Goal: Transaction & Acquisition: Purchase product/service

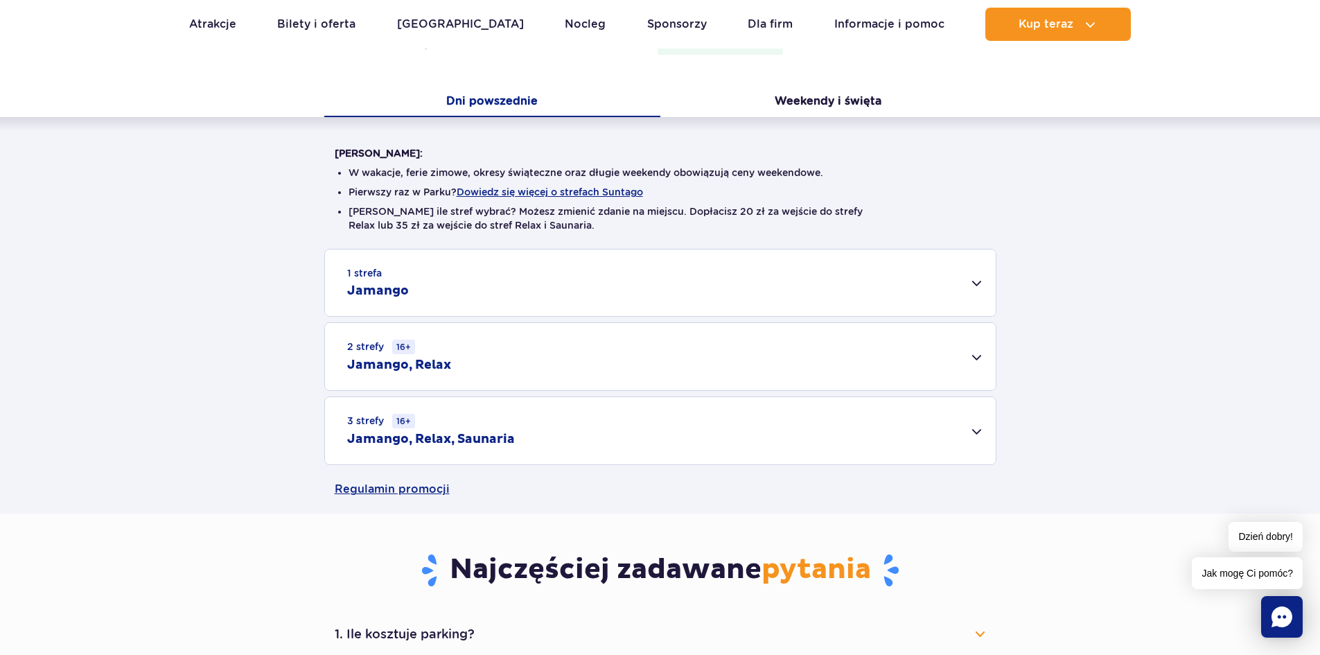
scroll to position [314, 0]
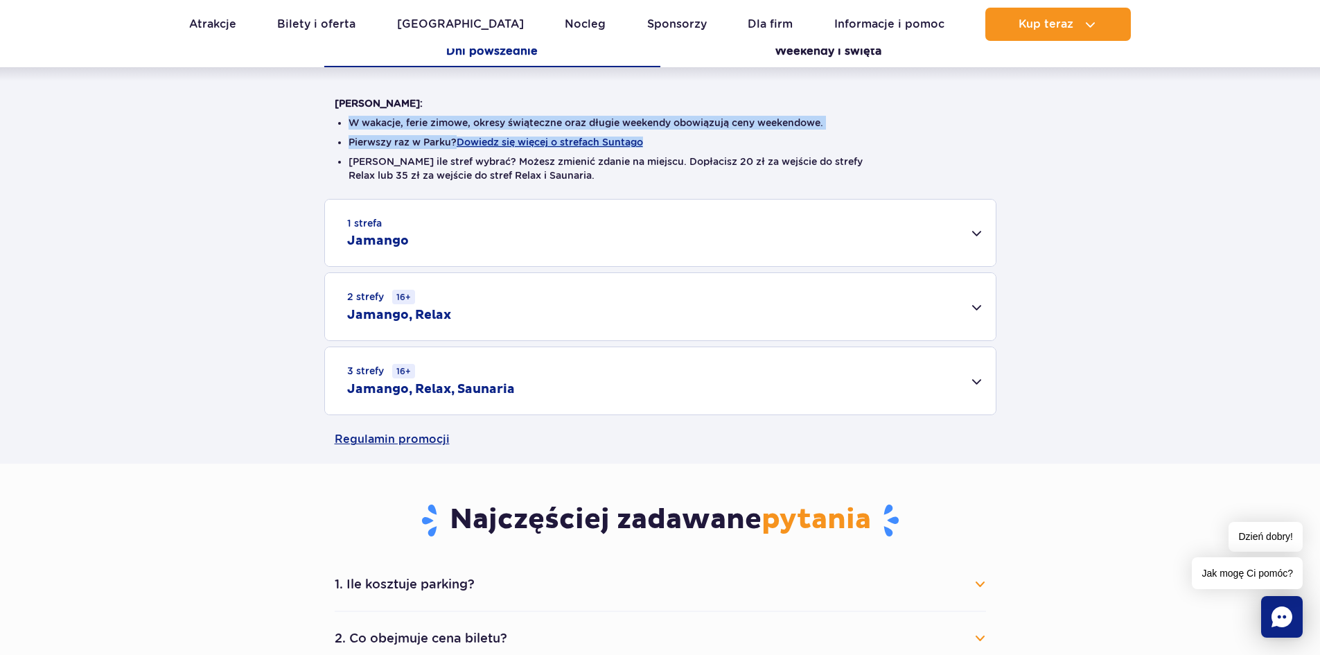
drag, startPoint x: 1320, startPoint y: 107, endPoint x: 1321, endPoint y: 144, distance: 36.8
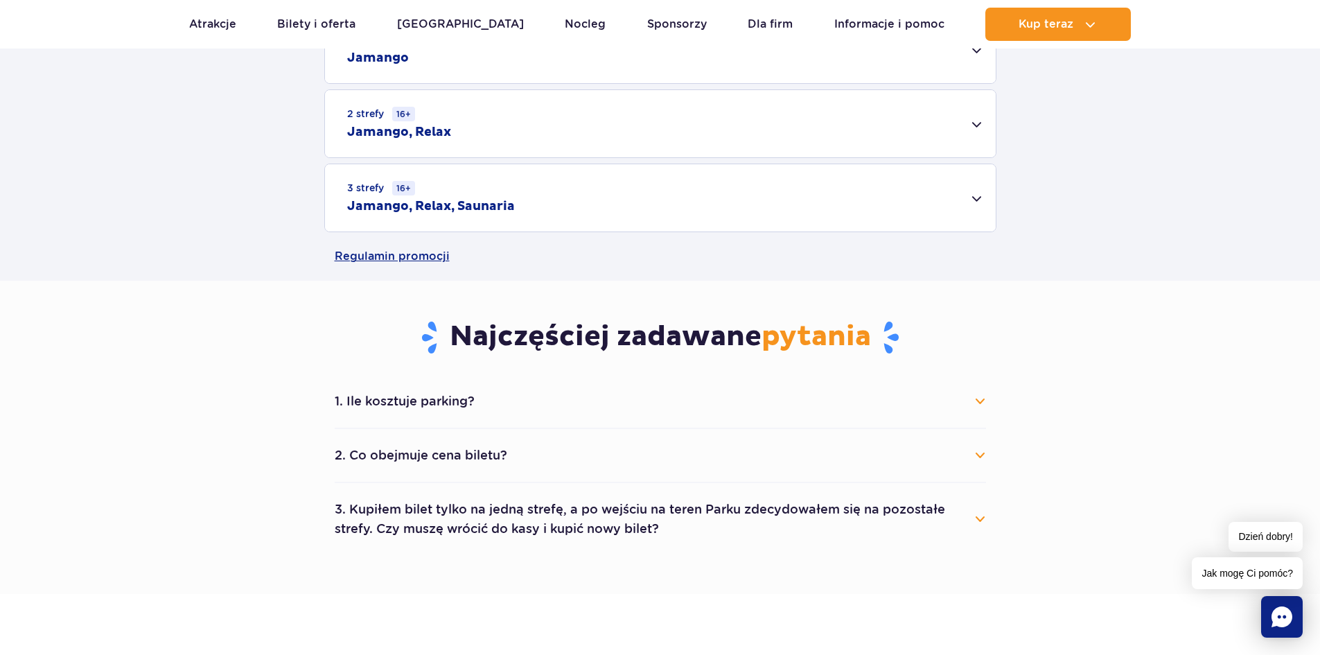
scroll to position [435, 0]
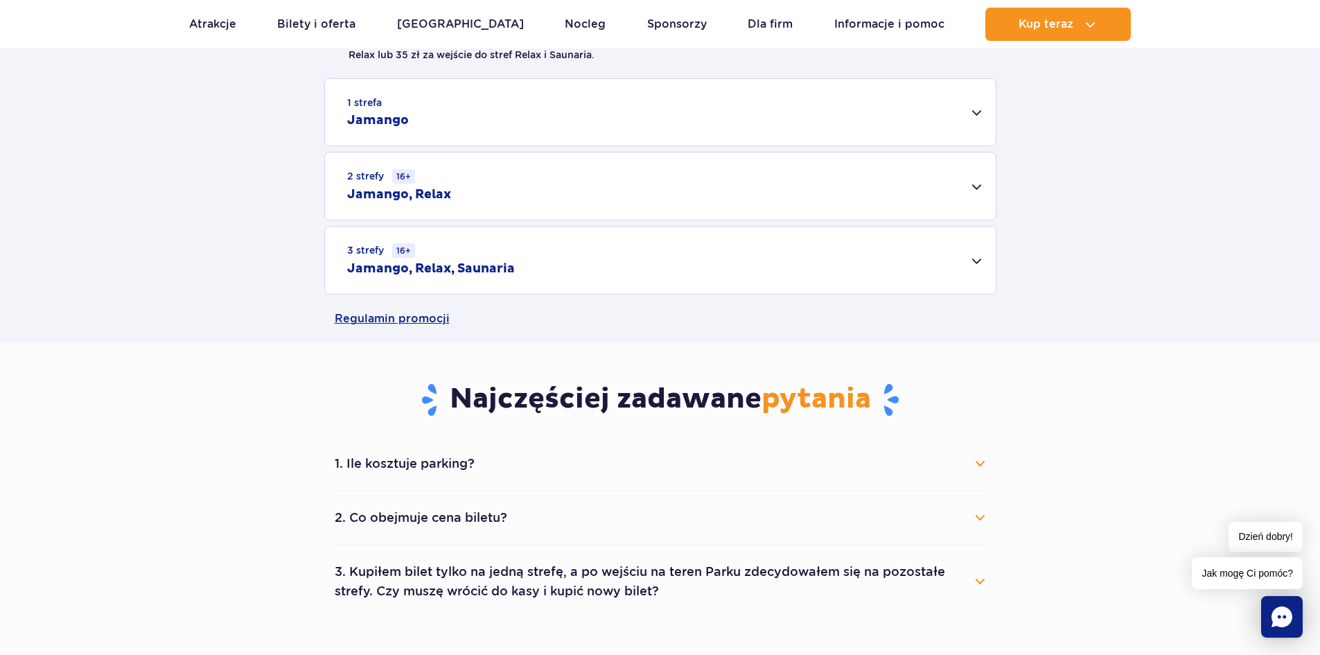
click at [543, 261] on div "3 strefy 16+ Jamango, Relax, Saunaria" at bounding box center [660, 260] width 671 height 67
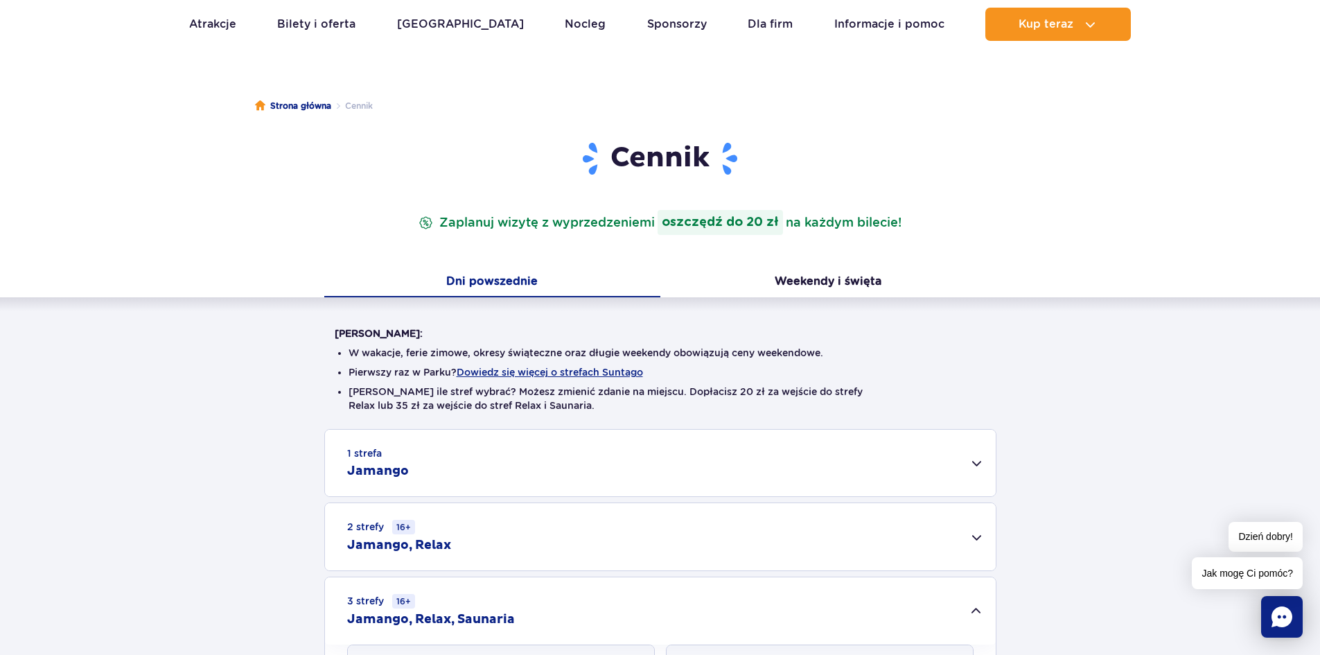
scroll to position [64, 0]
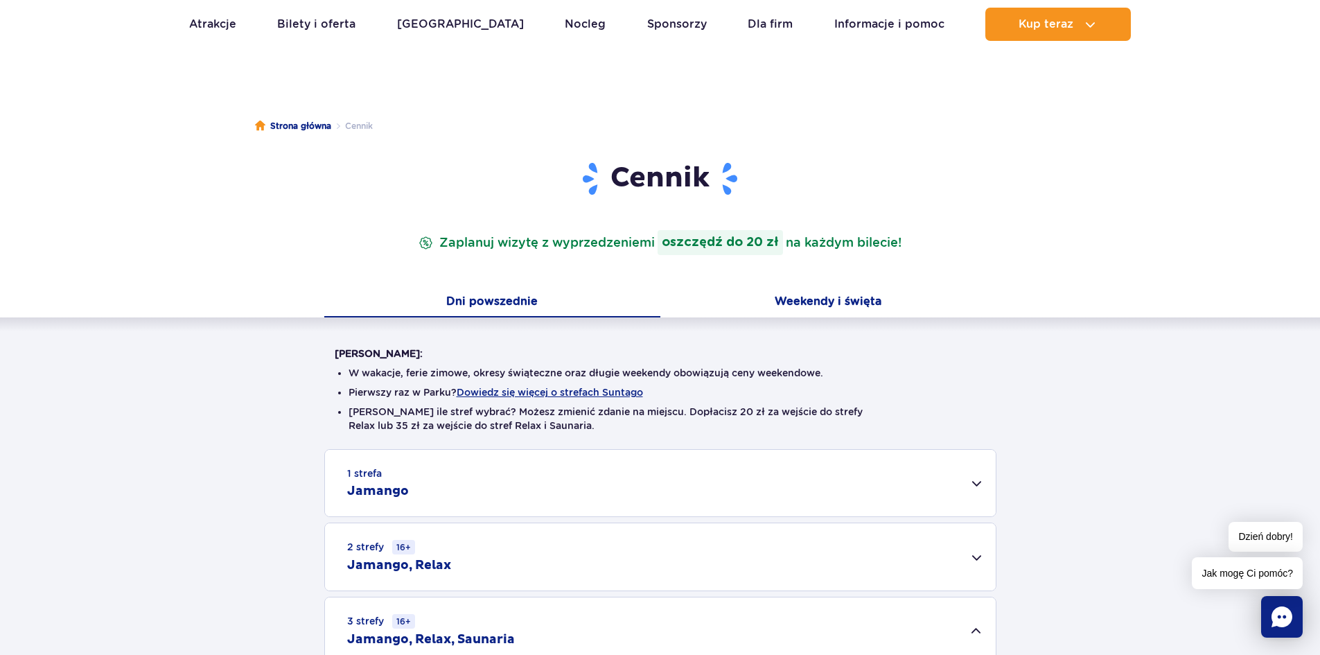
click at [827, 302] on button "Weekendy i święta" at bounding box center [829, 302] width 336 height 29
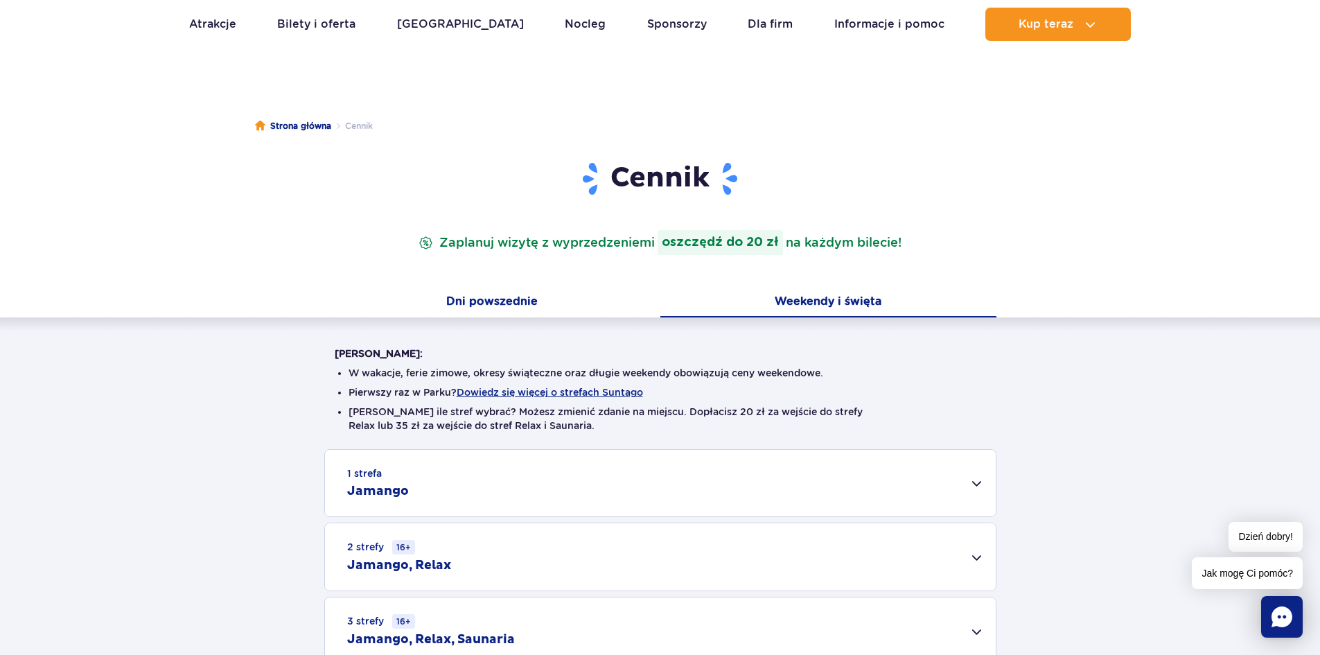
click at [451, 308] on button "Dni powszednie" at bounding box center [492, 302] width 336 height 29
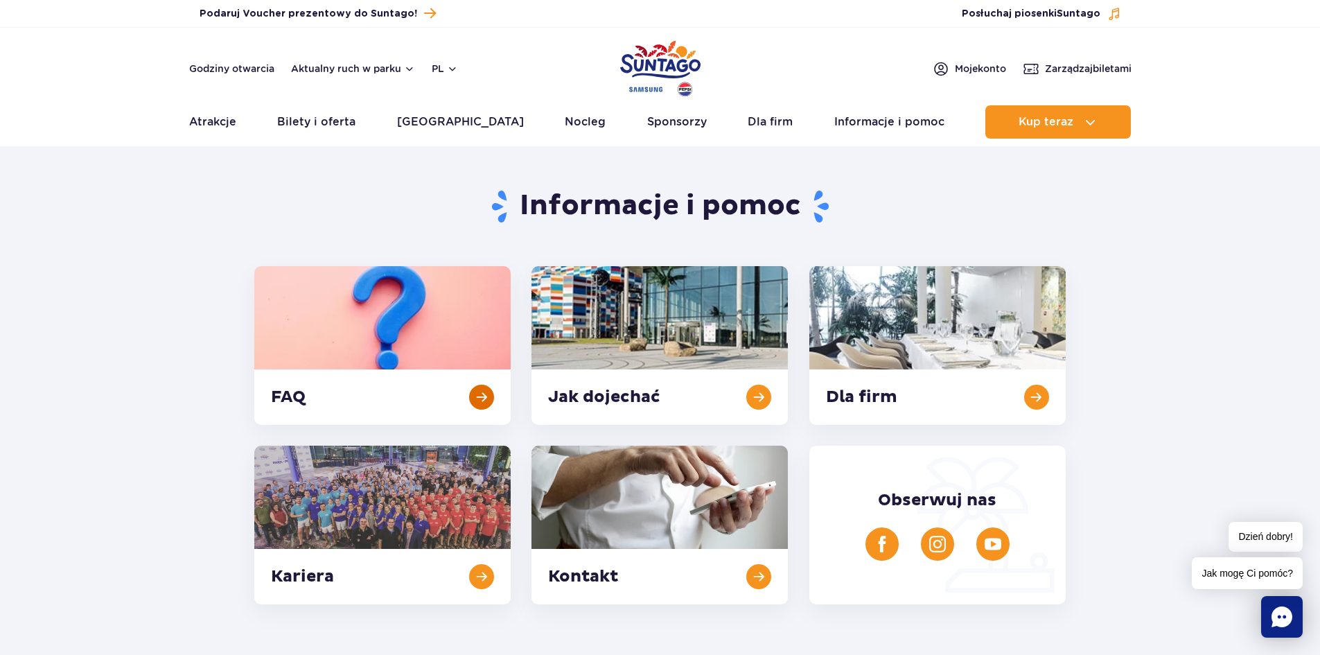
click at [297, 308] on link at bounding box center [382, 345] width 256 height 159
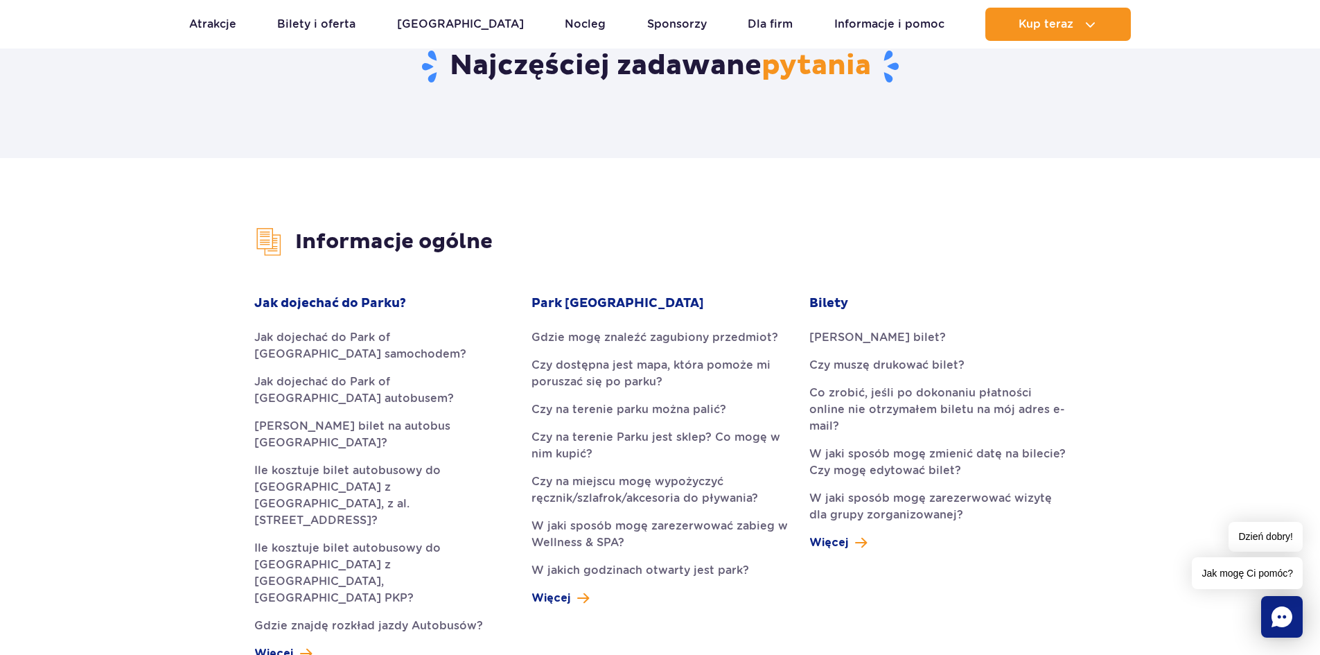
scroll to position [455, 0]
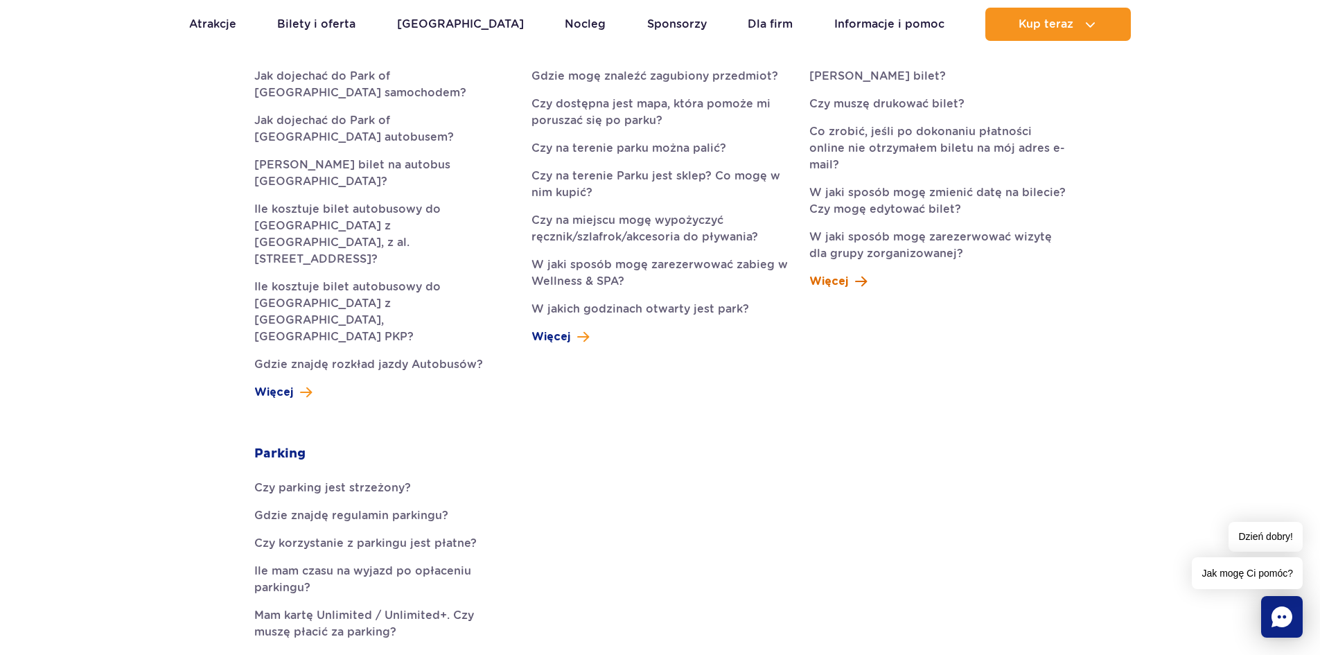
click at [842, 273] on span "Więcej" at bounding box center [829, 281] width 39 height 17
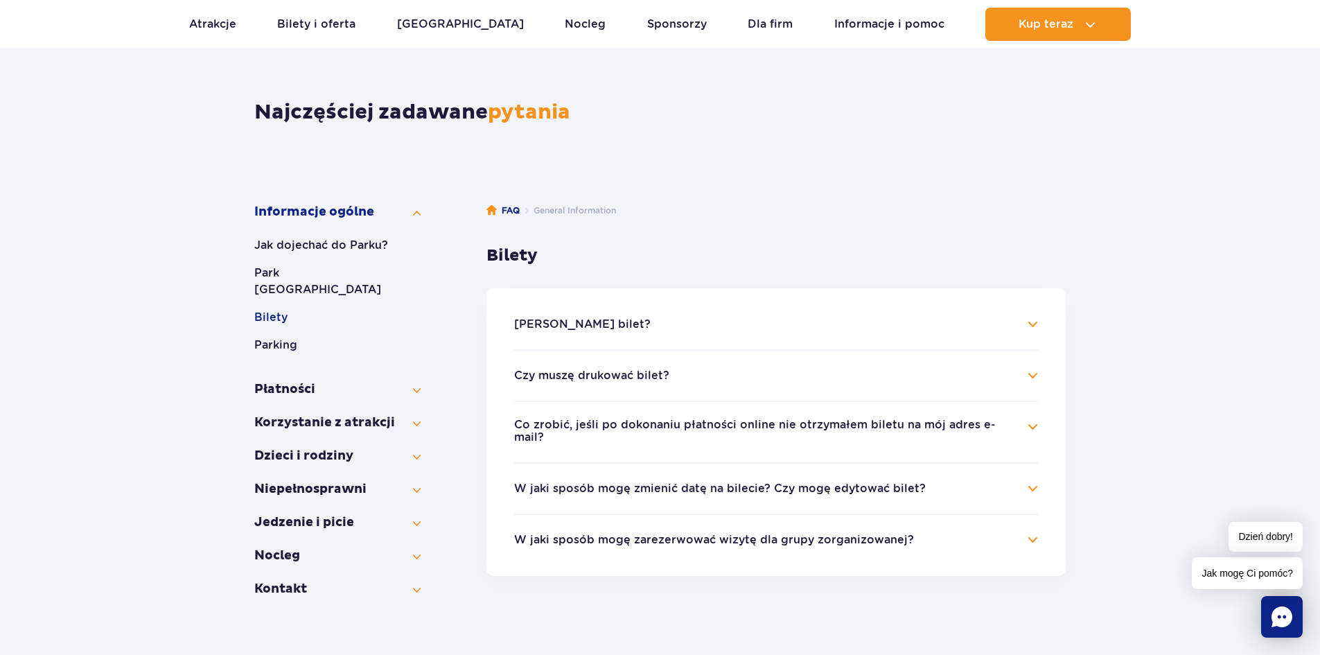
scroll to position [138, 0]
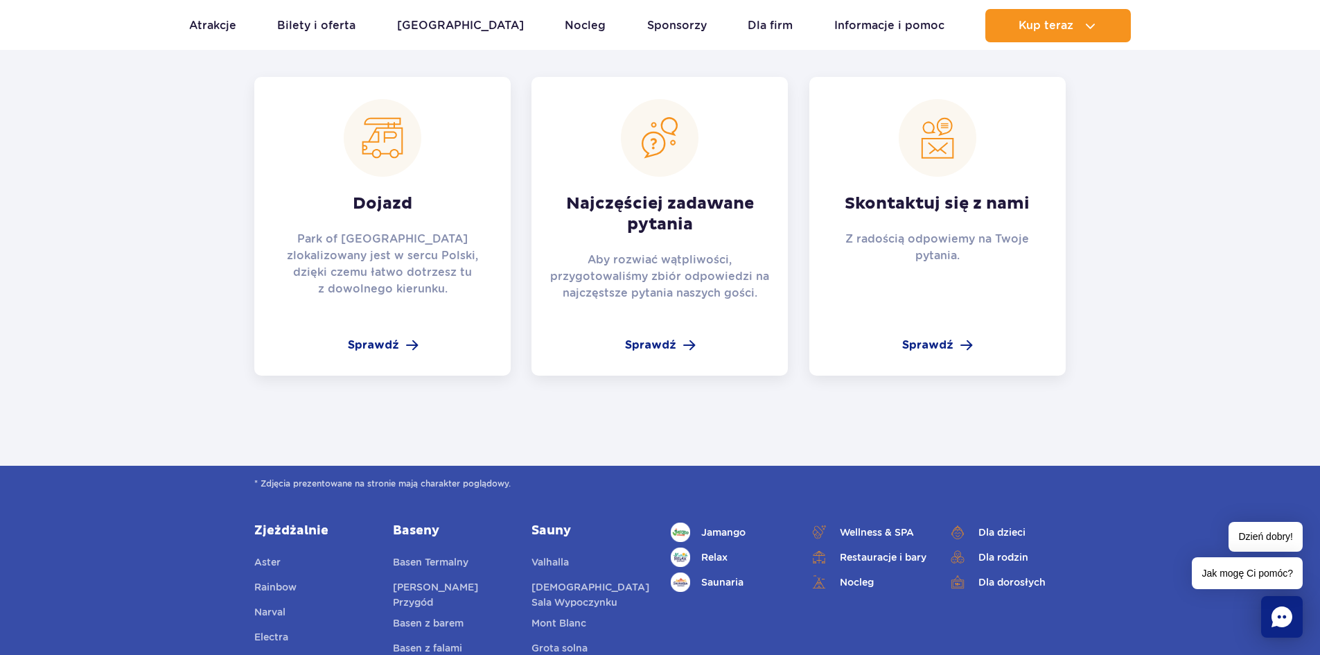
scroll to position [2120, 0]
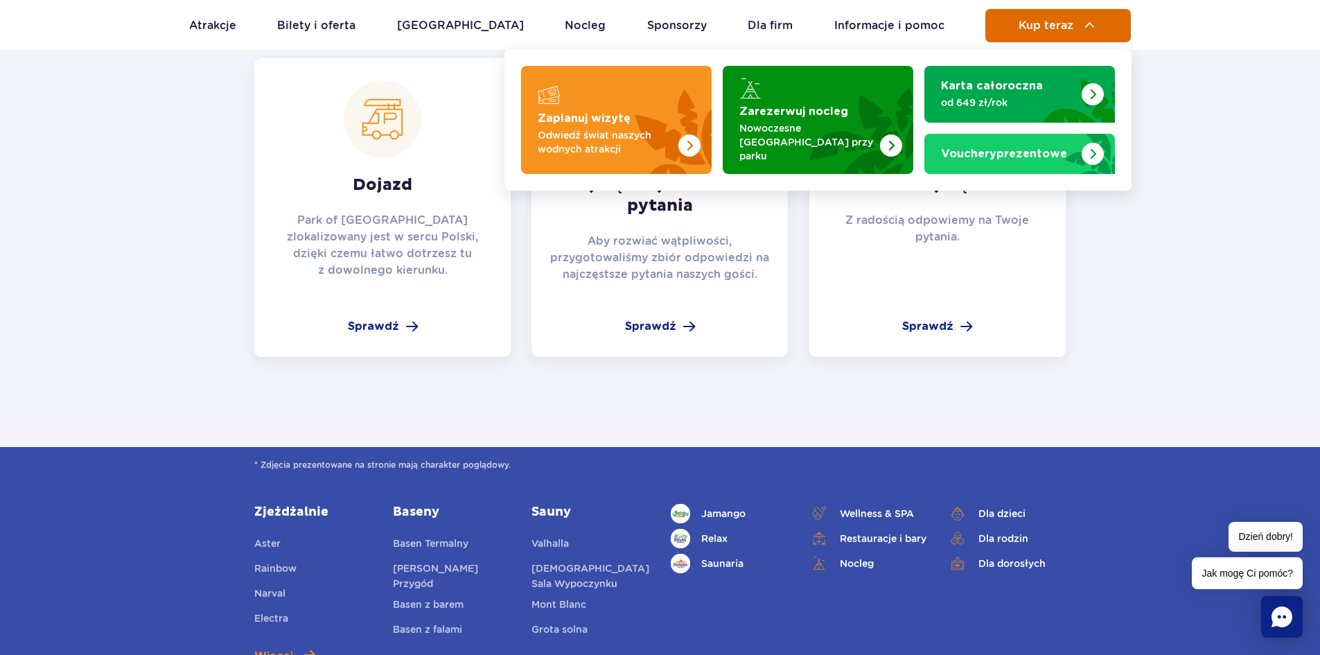
click at [1057, 35] on button "Kup teraz" at bounding box center [1059, 25] width 146 height 33
click at [1055, 28] on span "Kup teraz" at bounding box center [1046, 25] width 55 height 12
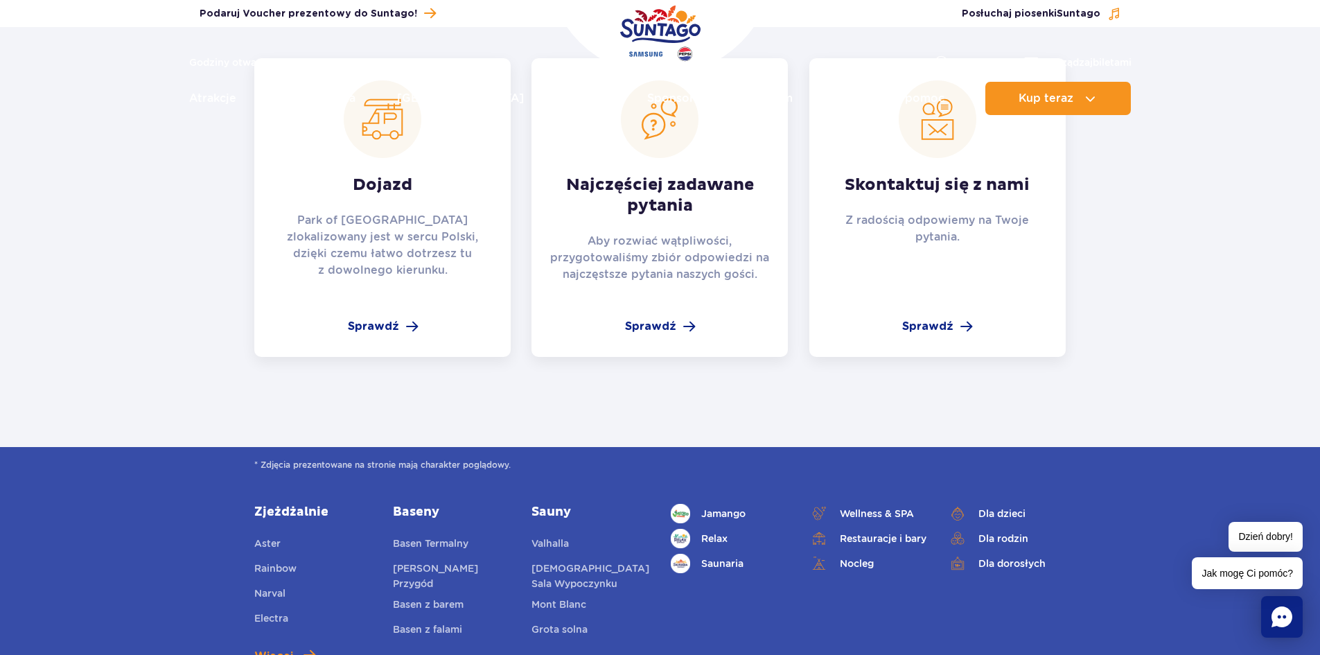
scroll to position [0, 0]
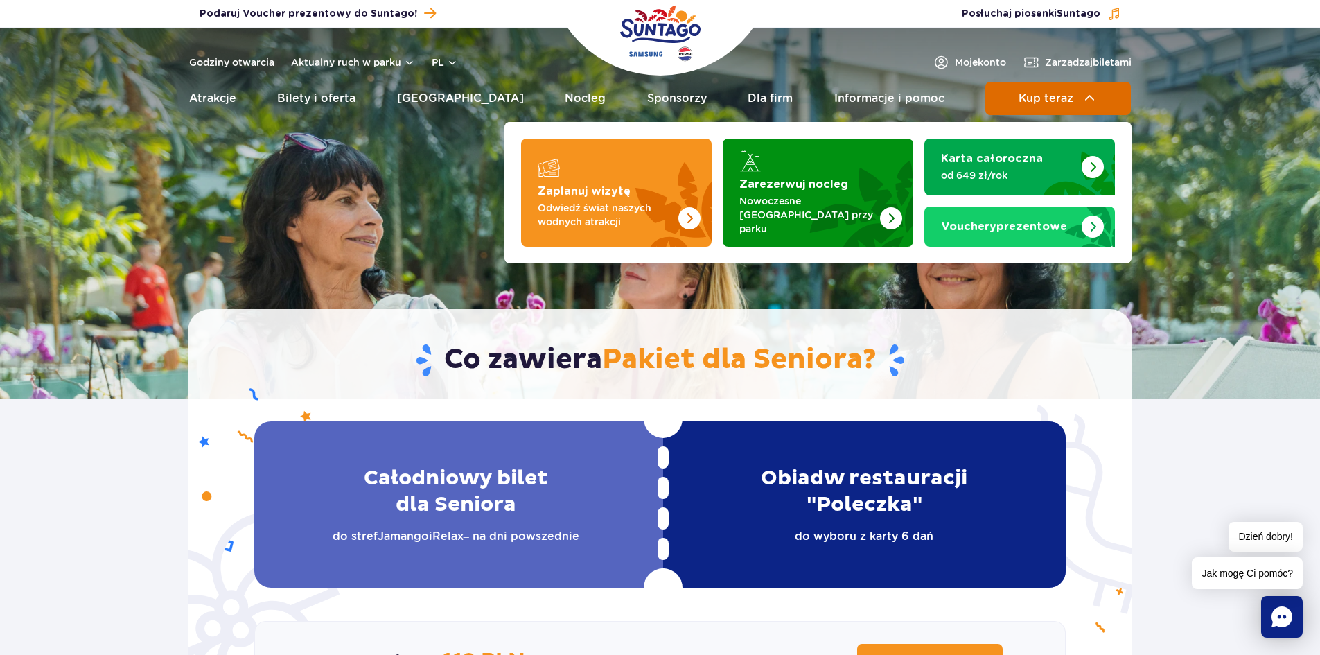
click at [1076, 97] on button "Kup teraz" at bounding box center [1059, 98] width 146 height 33
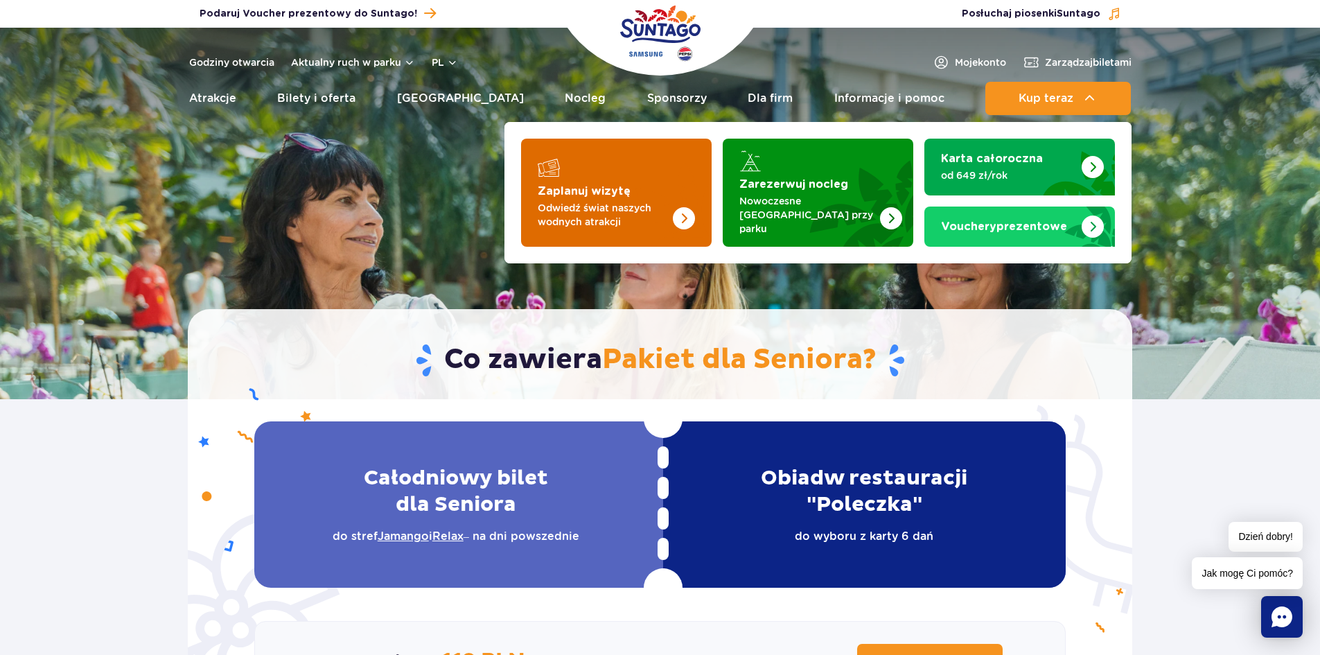
click at [593, 213] on p "Odwiedź świat naszych wodnych atrakcji" at bounding box center [605, 215] width 135 height 28
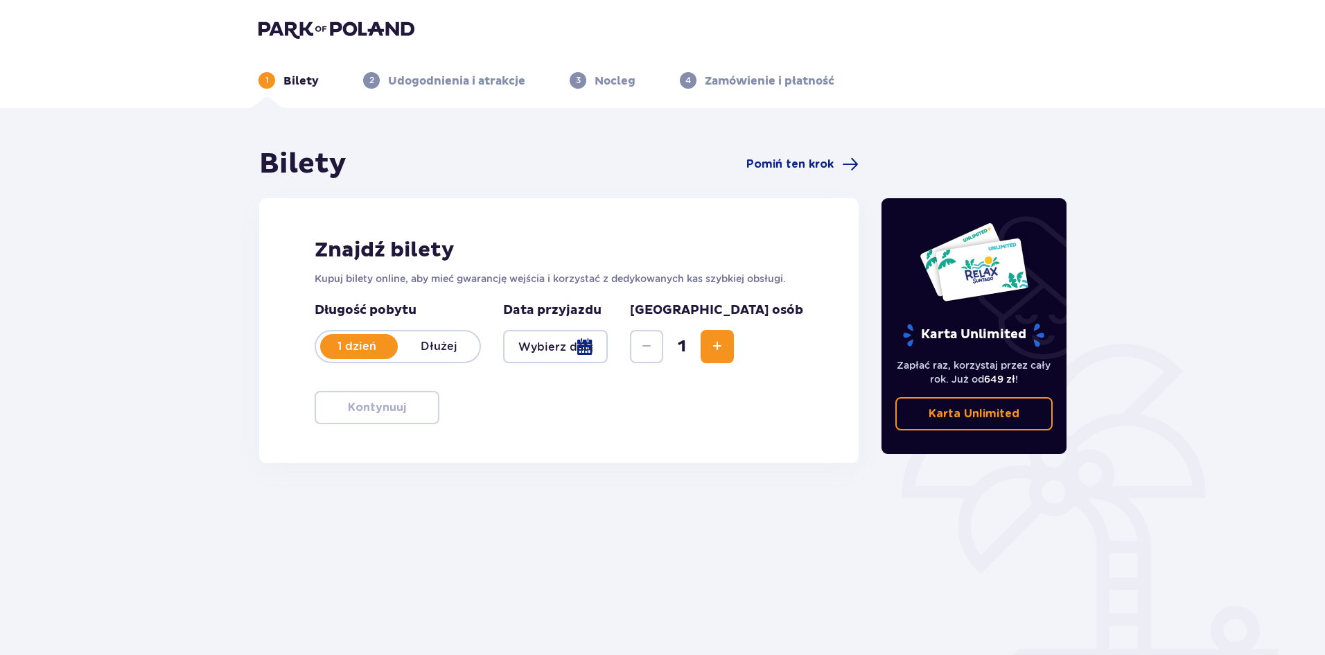
click at [588, 344] on div at bounding box center [555, 346] width 105 height 33
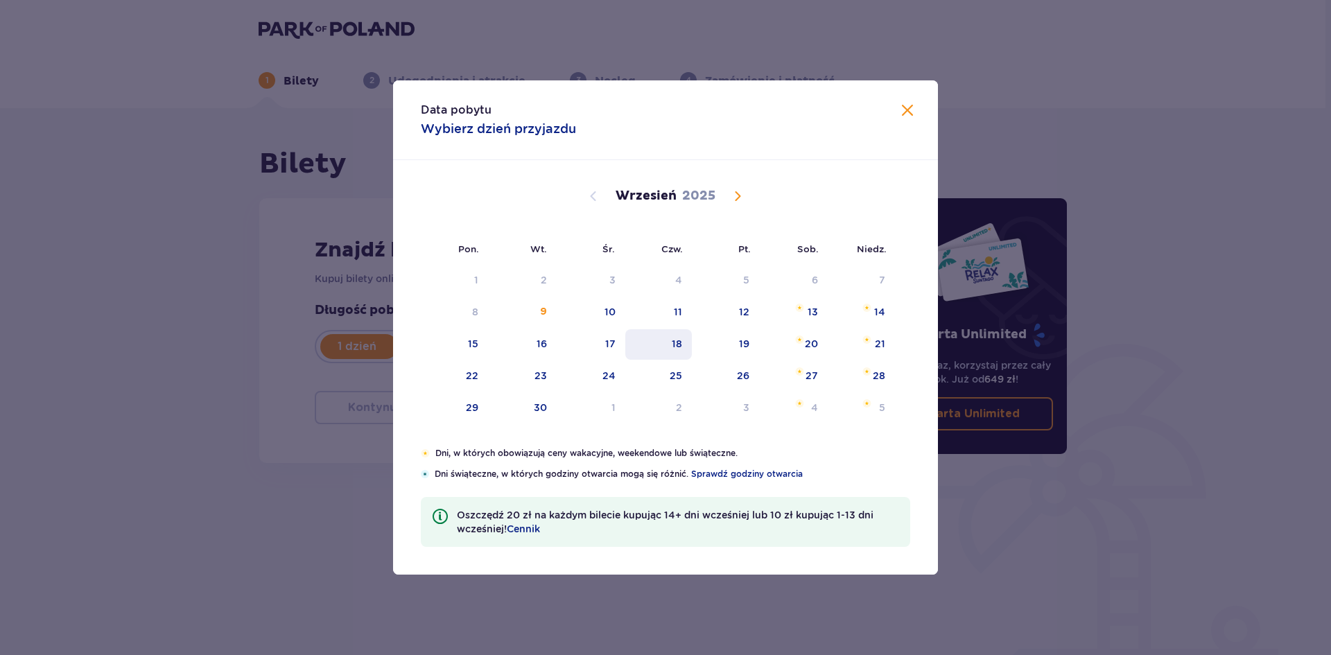
click at [659, 344] on div "18" at bounding box center [658, 344] width 67 height 30
type input "[DATE]"
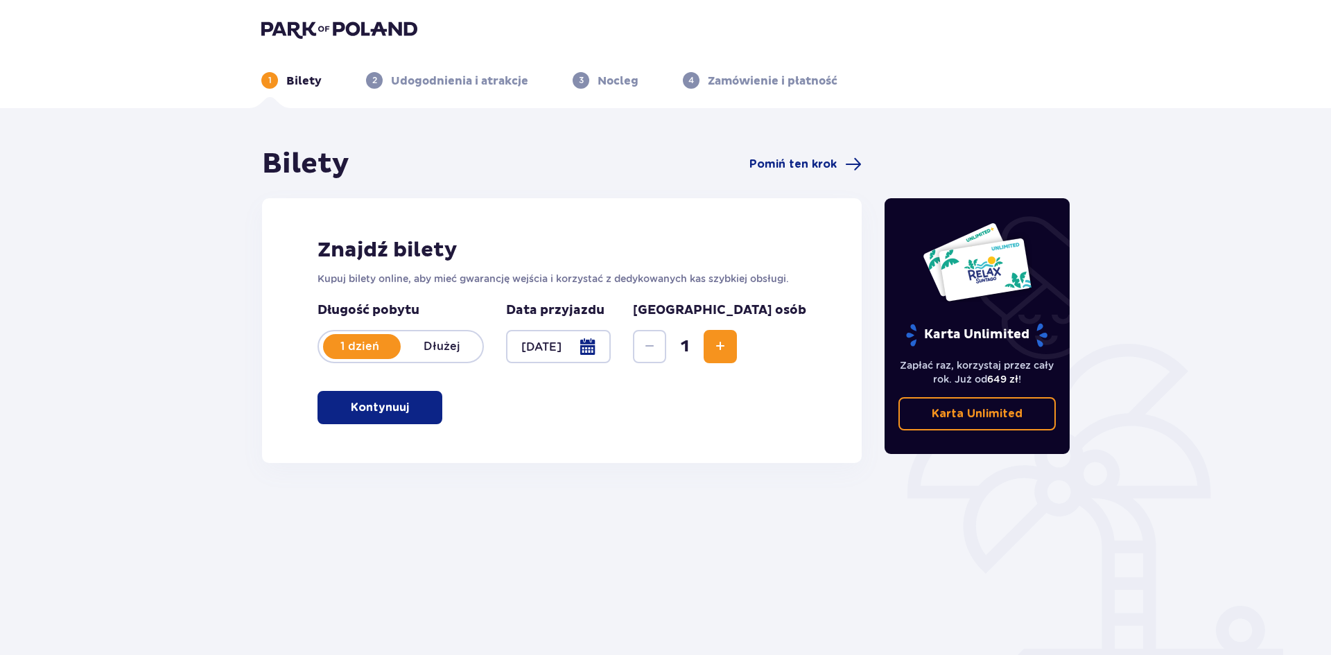
click at [909, 116] on div "Bilety Pomiń ten krok Znajdź bilety Kupuj bilety online, aby mieć gwarancję wej…" at bounding box center [665, 407] width 1331 height 598
